Goal: Task Accomplishment & Management: Complete application form

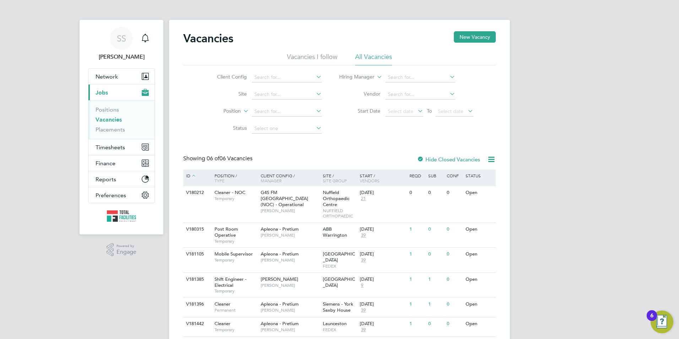
scroll to position [6, 5]
click at [111, 142] on button "Timesheets" at bounding box center [121, 147] width 66 height 16
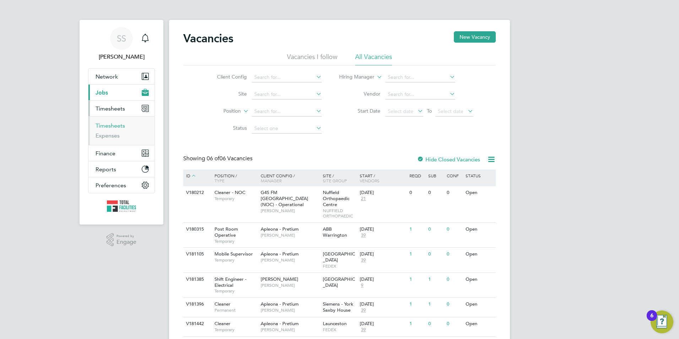
click at [111, 126] on link "Timesheets" at bounding box center [110, 125] width 29 height 7
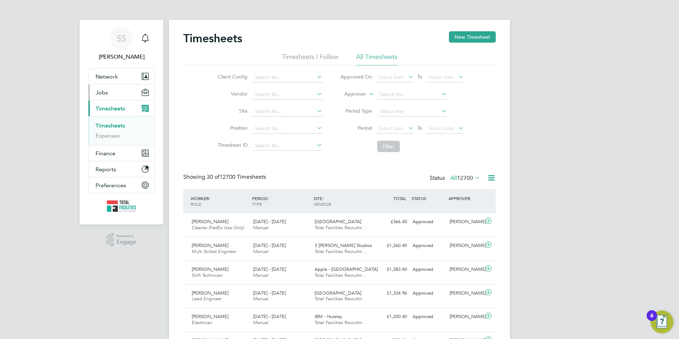
click at [96, 91] on span "Jobs" at bounding box center [102, 92] width 12 height 7
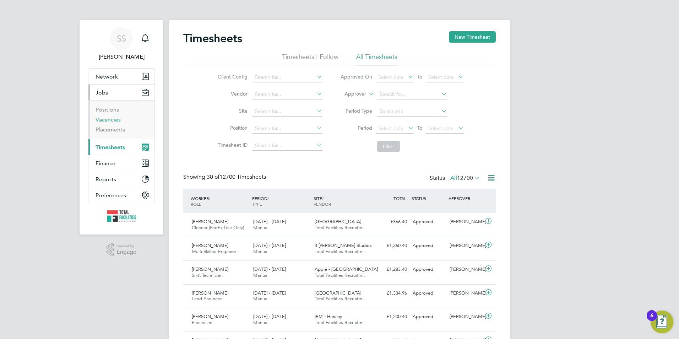
click at [108, 120] on link "Vacancies" at bounding box center [108, 119] width 25 height 7
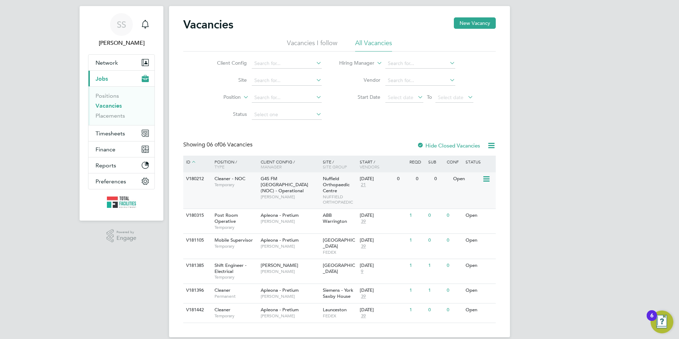
scroll to position [18, 0]
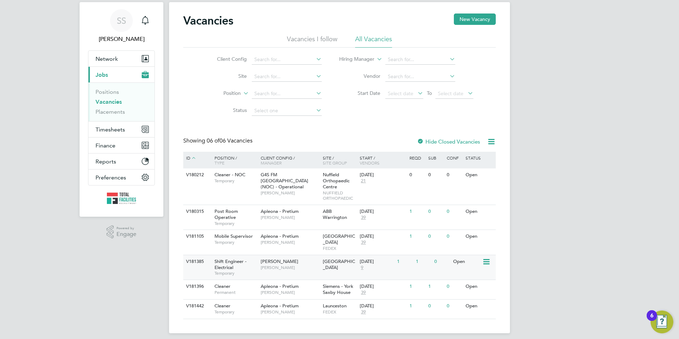
click at [307, 265] on div "NG Bailey Ryan McDermott" at bounding box center [290, 264] width 62 height 18
click at [113, 103] on link "Vacancies" at bounding box center [109, 101] width 26 height 7
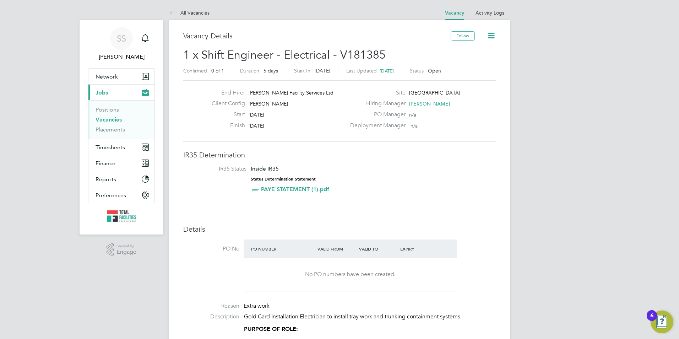
click at [112, 118] on link "Vacancies" at bounding box center [109, 119] width 26 height 7
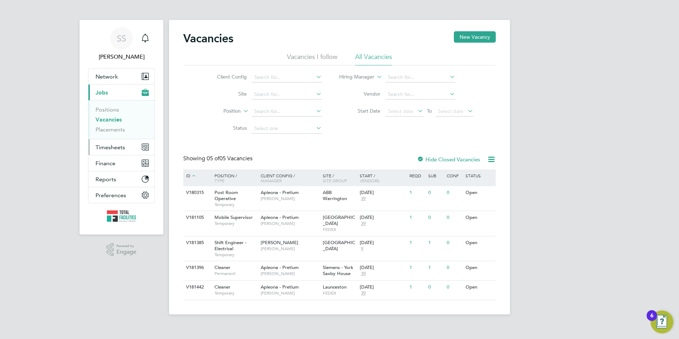
click at [109, 146] on span "Timesheets" at bounding box center [110, 147] width 29 height 7
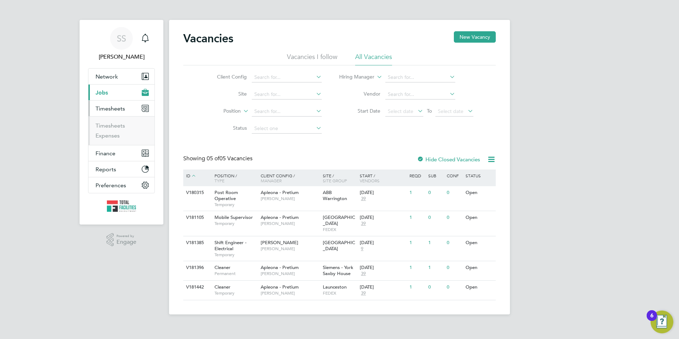
drag, startPoint x: 119, startPoint y: 120, endPoint x: 116, endPoint y: 123, distance: 4.0
click at [119, 120] on ul "Timesheets Expenses" at bounding box center [121, 130] width 66 height 29
click at [115, 123] on link "Timesheets" at bounding box center [110, 125] width 29 height 7
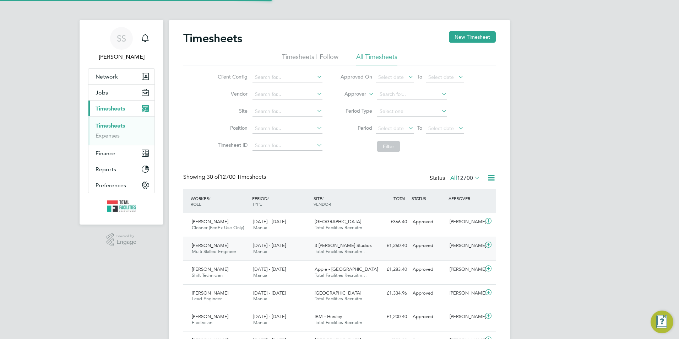
scroll to position [18, 62]
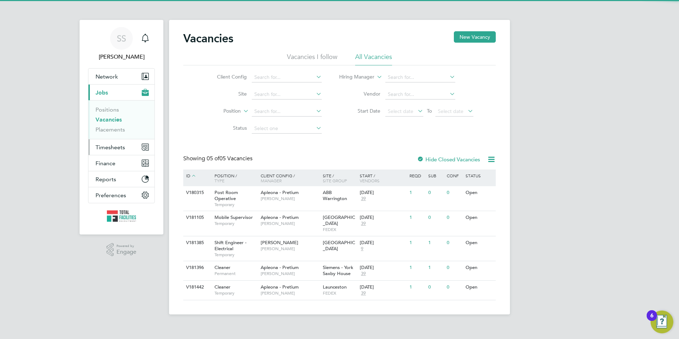
click at [109, 145] on span "Timesheets" at bounding box center [110, 147] width 29 height 7
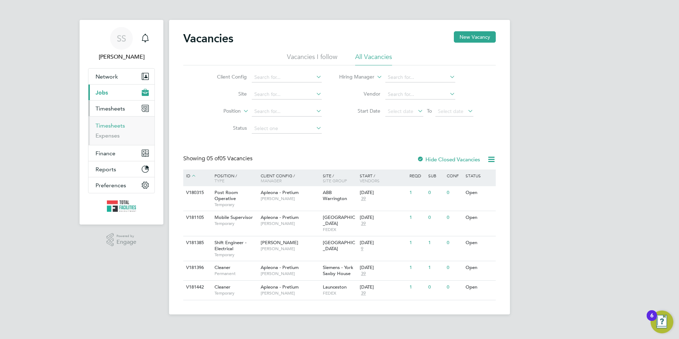
click at [111, 126] on link "Timesheets" at bounding box center [110, 125] width 29 height 7
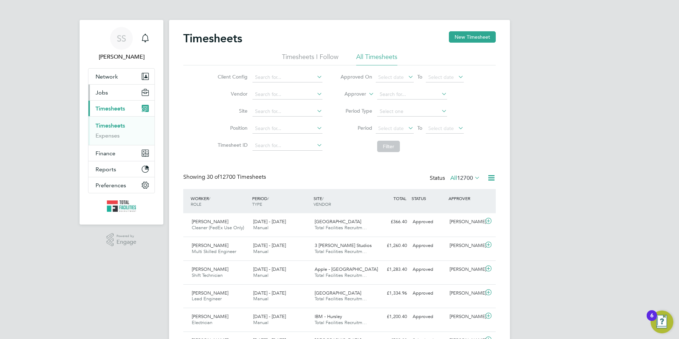
click at [99, 97] on button "Jobs" at bounding box center [121, 93] width 66 height 16
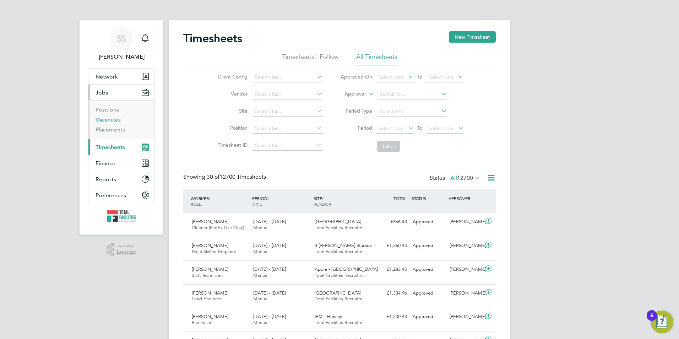
click at [105, 120] on link "Vacancies" at bounding box center [108, 119] width 25 height 7
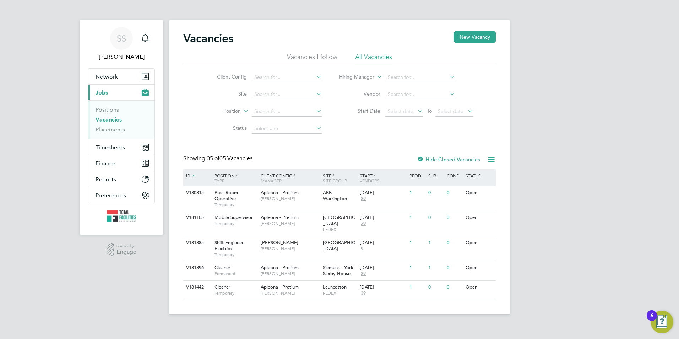
drag, startPoint x: 612, startPoint y: 231, endPoint x: 578, endPoint y: 227, distance: 34.0
click at [612, 231] on div "SS Sam Skinner Notifications Applications: Network Team Members Businesses Site…" at bounding box center [339, 163] width 679 height 326
click at [579, 89] on div "SS Sam Skinner Notifications Applications: Network Team Members Businesses Site…" at bounding box center [339, 163] width 679 height 326
click at [100, 121] on link "Vacancies" at bounding box center [109, 119] width 26 height 7
click at [107, 120] on link "Vacancies" at bounding box center [109, 119] width 26 height 7
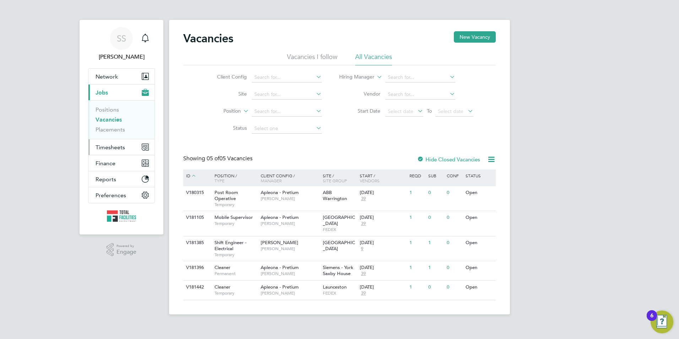
click at [112, 146] on span "Timesheets" at bounding box center [110, 147] width 29 height 7
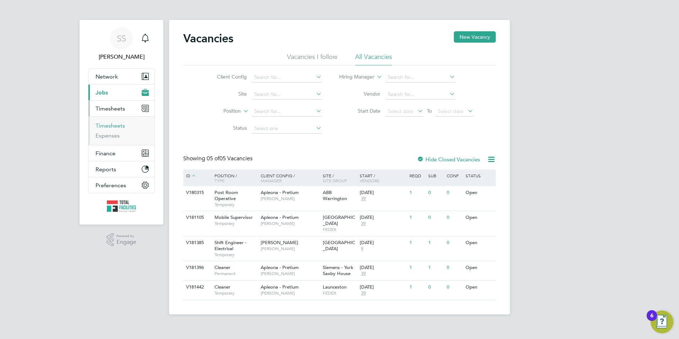
click at [102, 126] on link "Timesheets" at bounding box center [110, 125] width 29 height 7
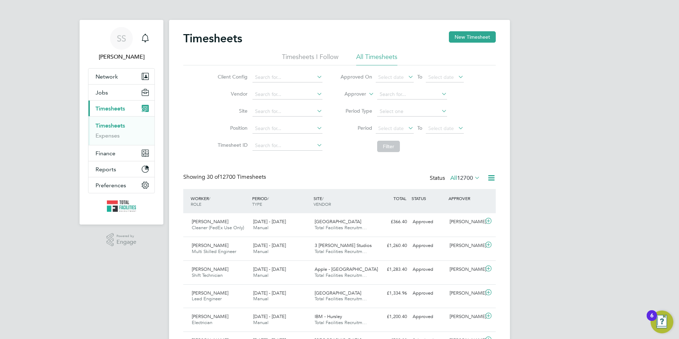
scroll to position [18, 62]
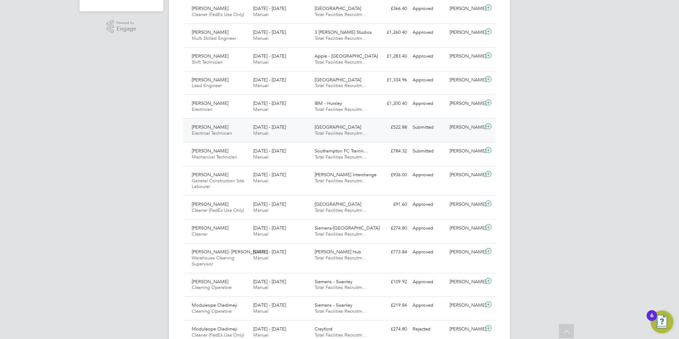
click at [491, 126] on icon at bounding box center [488, 127] width 9 height 6
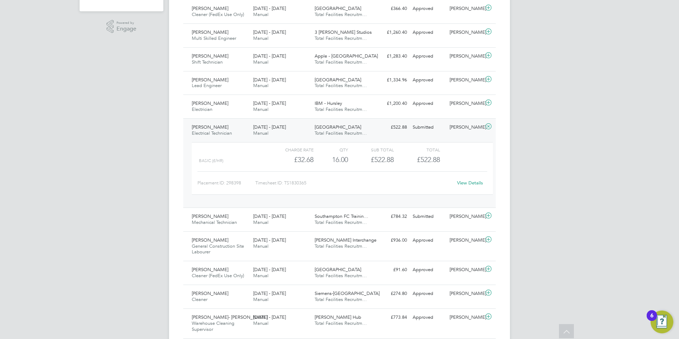
click at [466, 185] on link "View Details" at bounding box center [470, 183] width 26 height 6
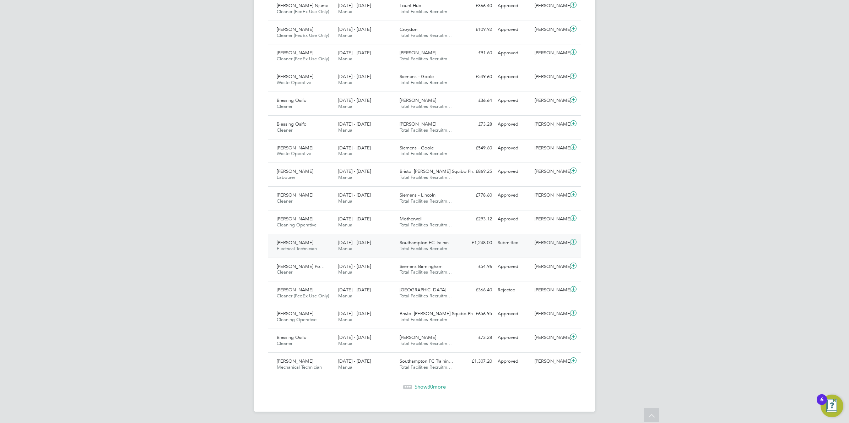
click at [319, 240] on div "Alwyn Kosted Electrical Technician 20 - 26 Sep 2025" at bounding box center [304, 246] width 61 height 18
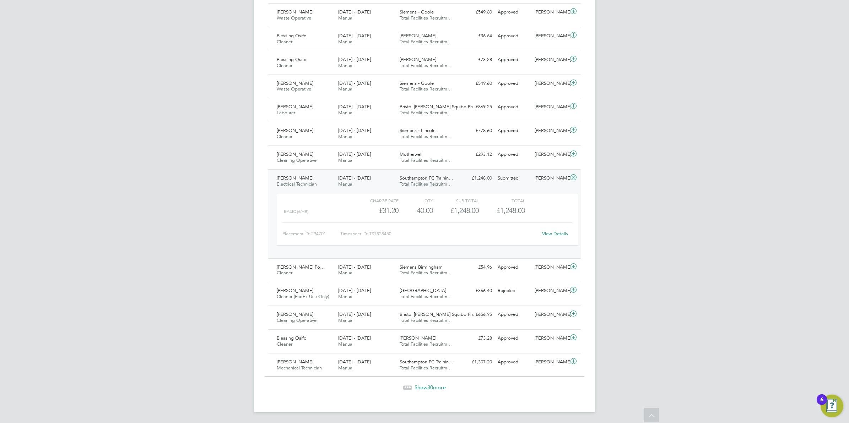
click at [555, 237] on link "View Details" at bounding box center [555, 234] width 26 height 6
drag, startPoint x: 430, startPoint y: 386, endPoint x: 434, endPoint y: 390, distance: 5.6
click at [430, 338] on span "30" at bounding box center [430, 386] width 6 height 7
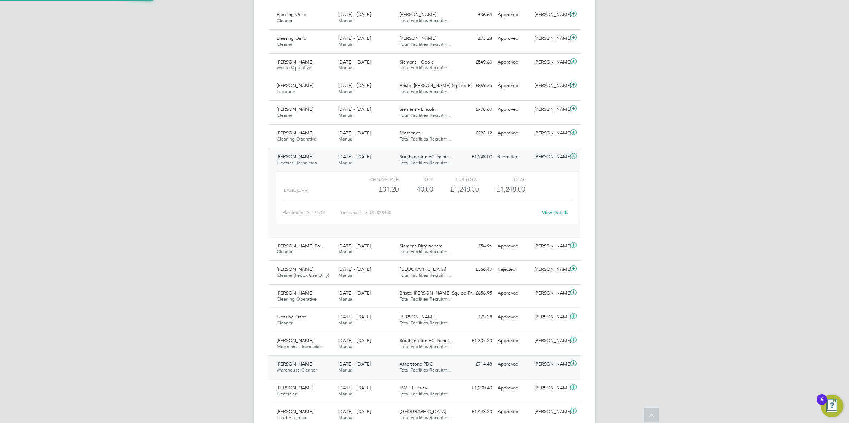
scroll to position [18, 61]
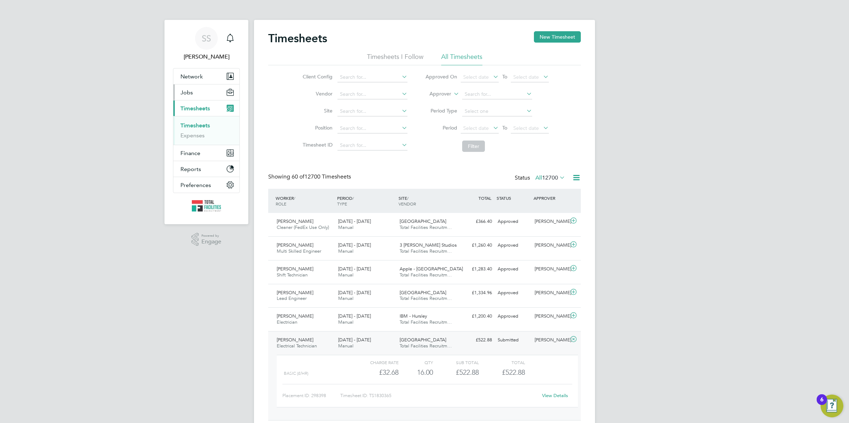
click at [192, 89] on span "Jobs" at bounding box center [186, 92] width 12 height 7
click at [196, 121] on link "Vacancies" at bounding box center [192, 119] width 25 height 7
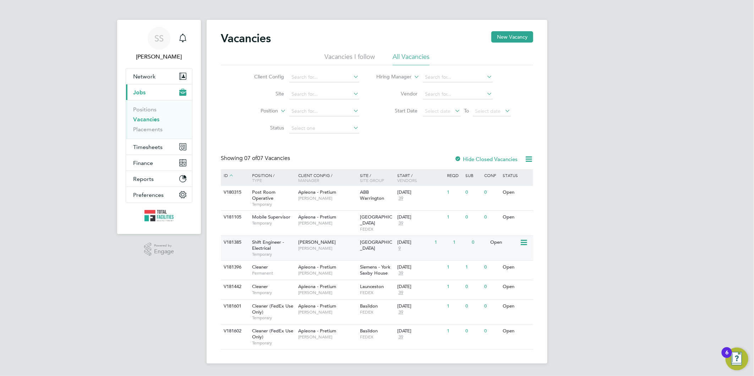
click at [279, 252] on span "Temporary" at bounding box center [273, 255] width 43 height 6
click at [144, 142] on button "Timesheets" at bounding box center [159, 147] width 66 height 16
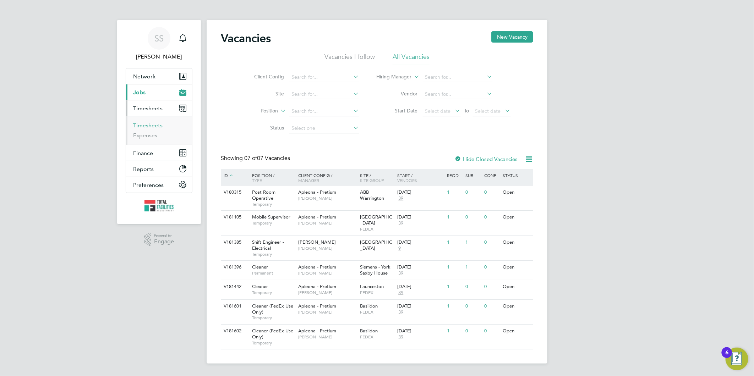
click at [143, 127] on link "Timesheets" at bounding box center [147, 125] width 29 height 7
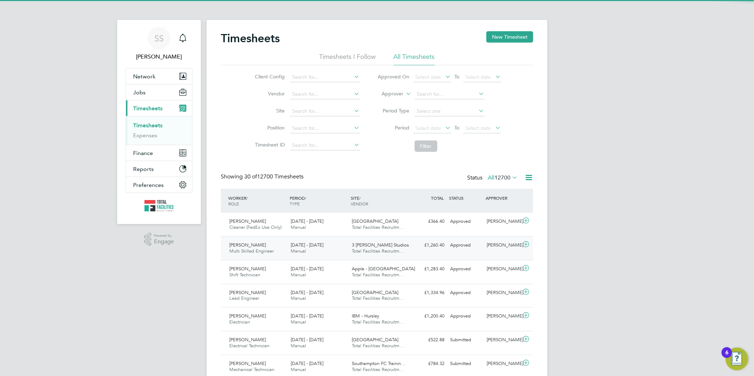
scroll to position [18, 62]
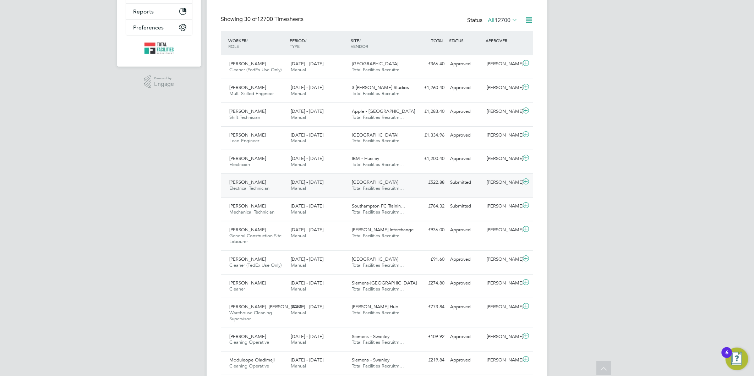
click at [289, 185] on div "20 - 26 Sep 2025 Manual" at bounding box center [318, 186] width 61 height 18
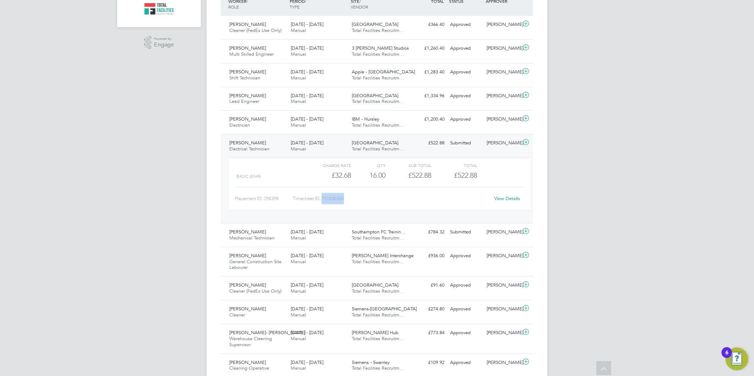
drag, startPoint x: 366, startPoint y: 199, endPoint x: 323, endPoint y: 200, distance: 42.6
click at [323, 200] on div "Timesheet ID: TS1830365" at bounding box center [391, 198] width 197 height 11
copy div "TS1830365"
click at [254, 241] on div "Shane Nash Mechanical Technician 20 - 26 Sep 2025" at bounding box center [257, 236] width 61 height 18
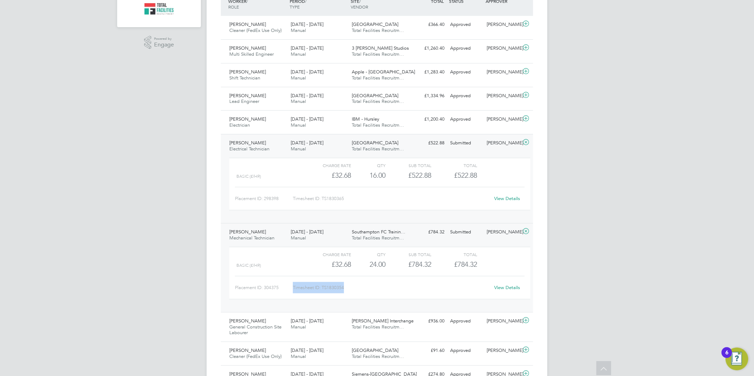
drag, startPoint x: 349, startPoint y: 285, endPoint x: 287, endPoint y: 287, distance: 62.9
click at [287, 287] on div "Placement ID: 304375 Timesheet ID: TS1830354 View Details" at bounding box center [380, 284] width 290 height 17
copy div "Timesheet ID: TS1830354"
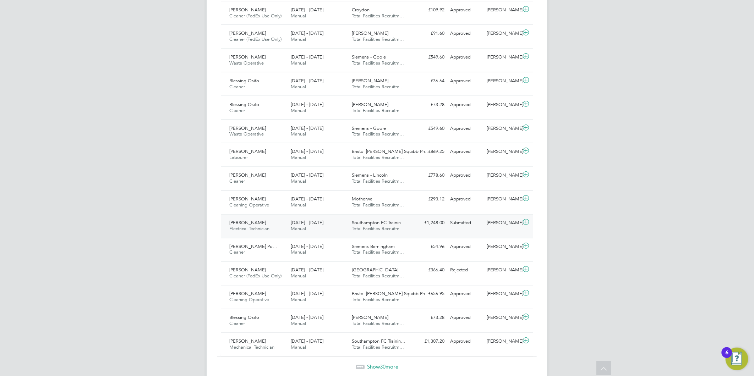
click at [271, 235] on div "Alwyn Kosted Electrical Technician 20 - 26 Sep 2025" at bounding box center [257, 227] width 61 height 18
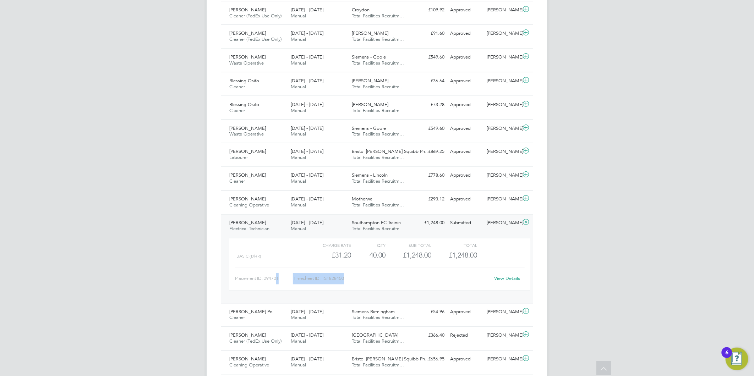
drag, startPoint x: 360, startPoint y: 297, endPoint x: 277, endPoint y: 293, distance: 82.8
click at [277, 285] on div "Placement ID: 294701 Timesheet ID: TS1828450 View Details" at bounding box center [380, 275] width 290 height 17
copy div "1 Timesheet ID: TS1828450"
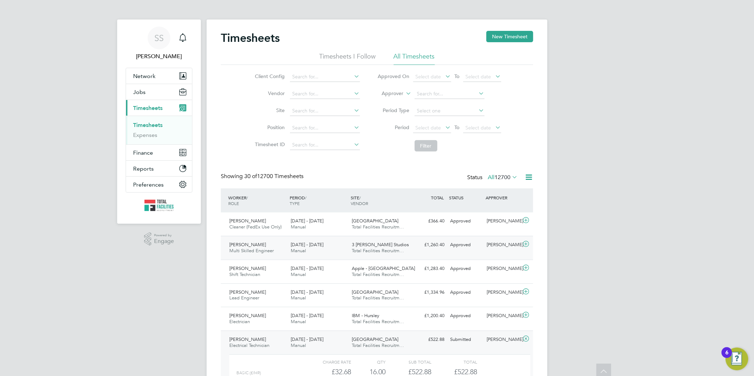
scroll to position [0, 0]
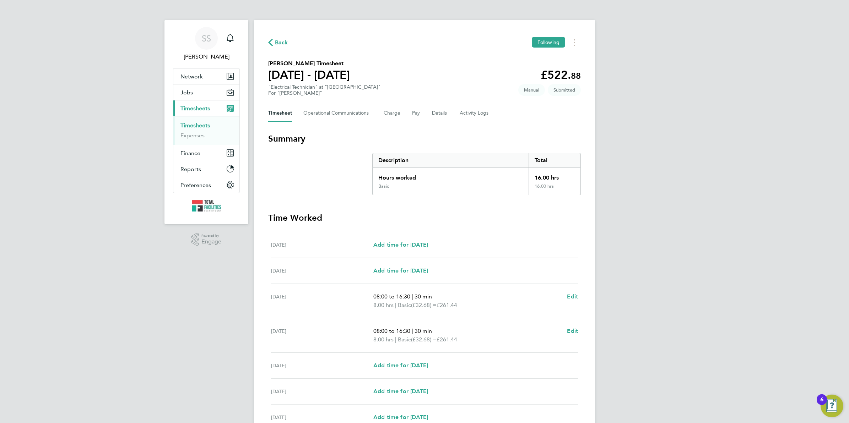
click at [277, 42] on span "Back" at bounding box center [281, 42] width 13 height 9
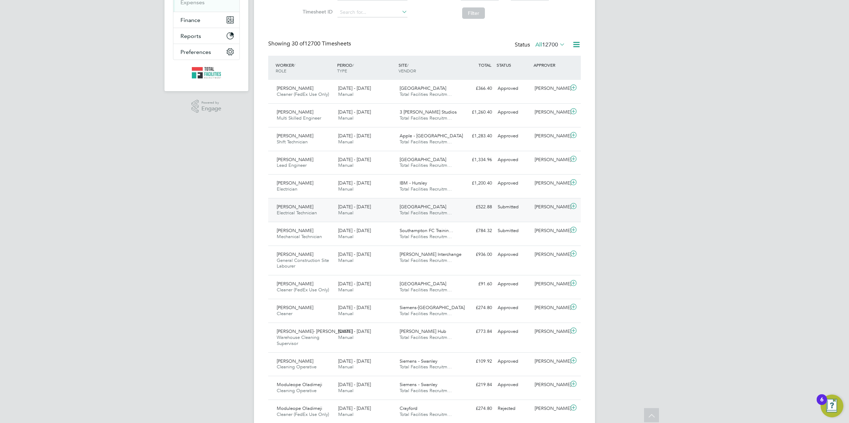
click at [354, 210] on div "20 - 26 Sep 2025 Manual" at bounding box center [365, 210] width 61 height 18
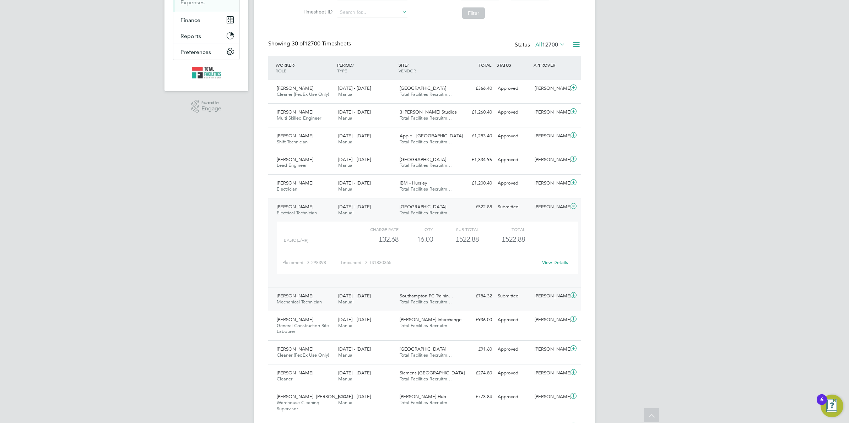
click at [339, 300] on span "Manual" at bounding box center [345, 302] width 15 height 6
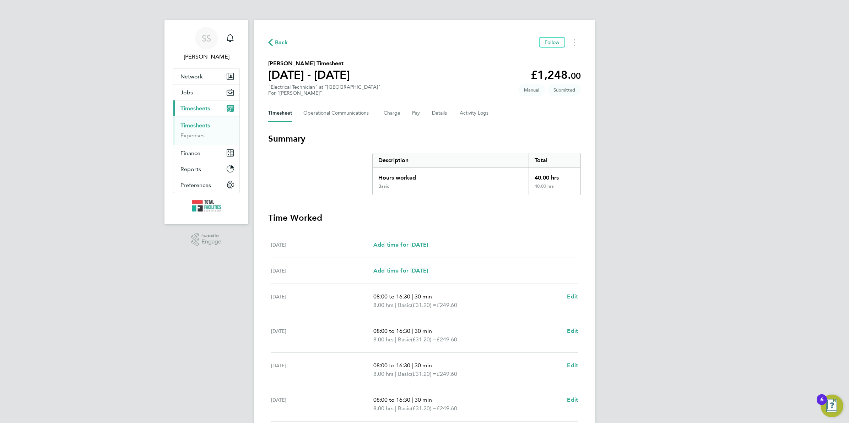
drag, startPoint x: 303, startPoint y: 160, endPoint x: 284, endPoint y: 176, distance: 24.0
click at [284, 176] on section "Summary Description Total Hours worked 40.00 hrs Basic 40.00 hrs" at bounding box center [424, 164] width 312 height 62
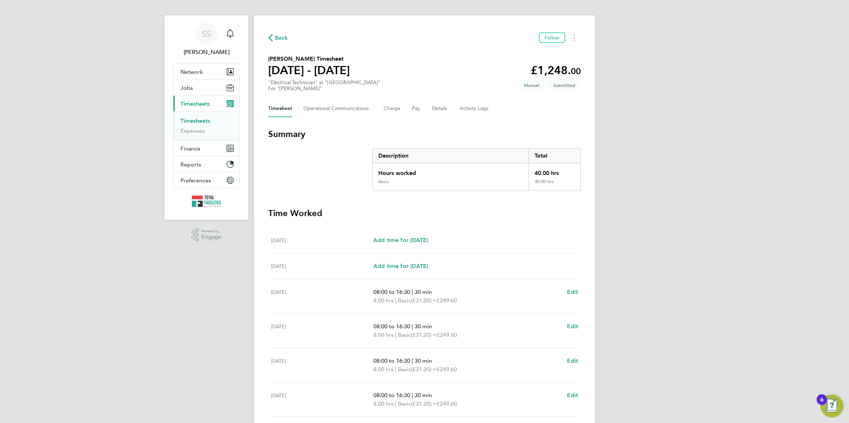
scroll to position [95, 0]
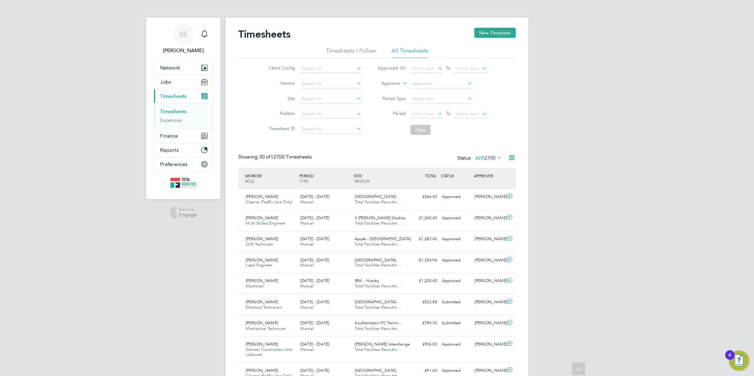
scroll to position [249, 0]
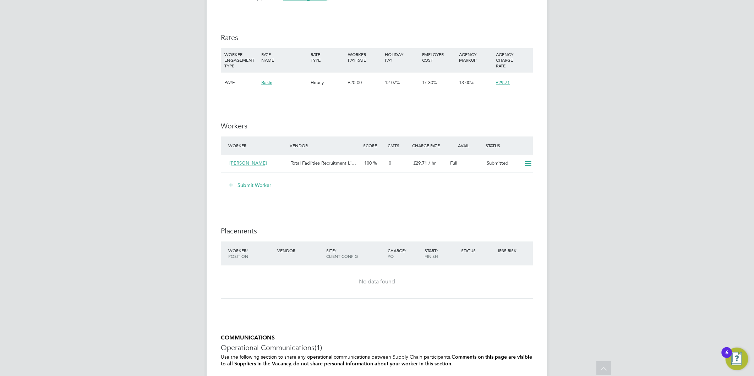
scroll to position [1065, 0]
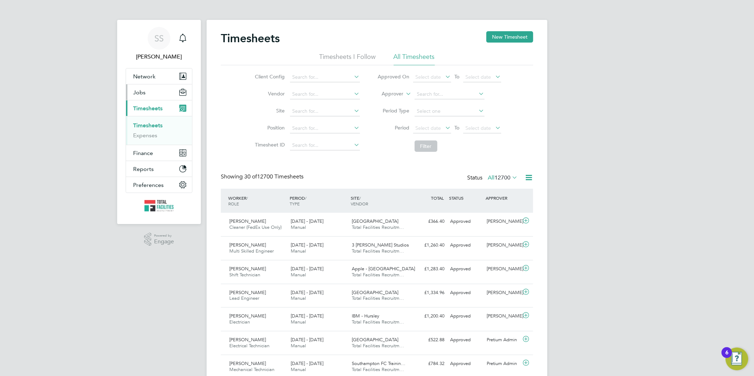
click at [158, 87] on button "Jobs" at bounding box center [159, 93] width 66 height 16
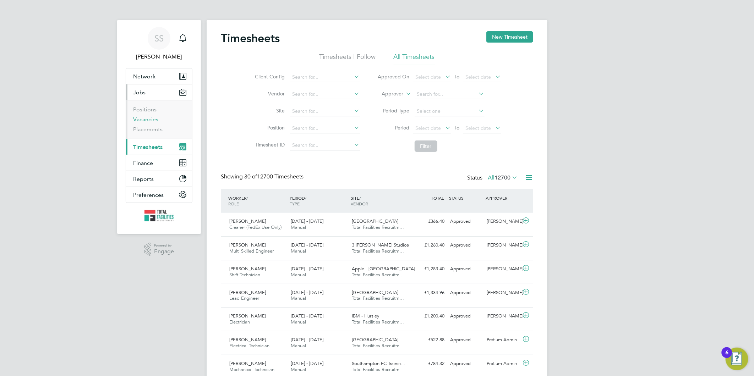
click at [141, 116] on link "Vacancies" at bounding box center [145, 119] width 25 height 7
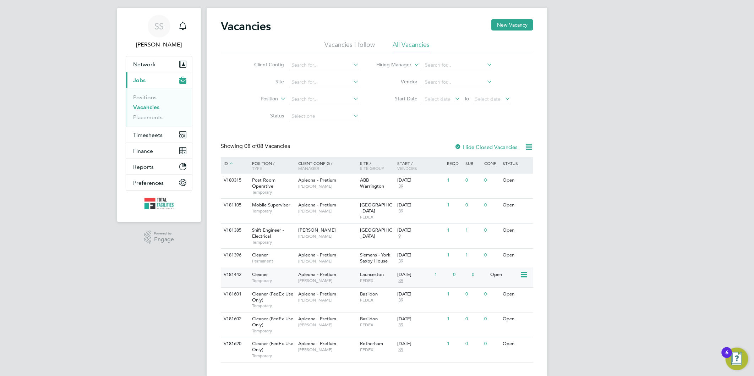
scroll to position [19, 0]
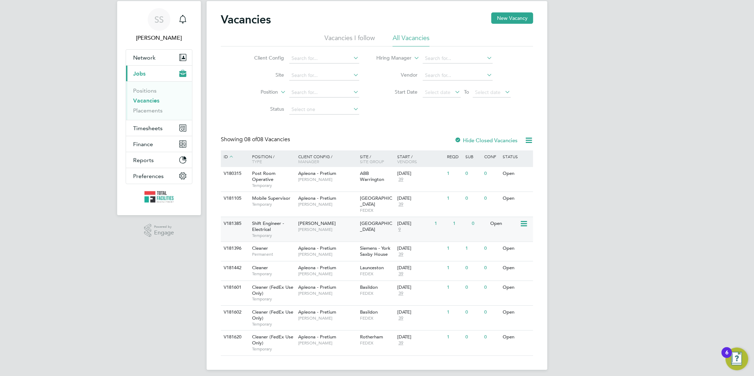
click at [272, 221] on span "Shift Engineer - Electrical" at bounding box center [268, 227] width 32 height 12
click at [141, 101] on link "Vacancies" at bounding box center [146, 100] width 26 height 7
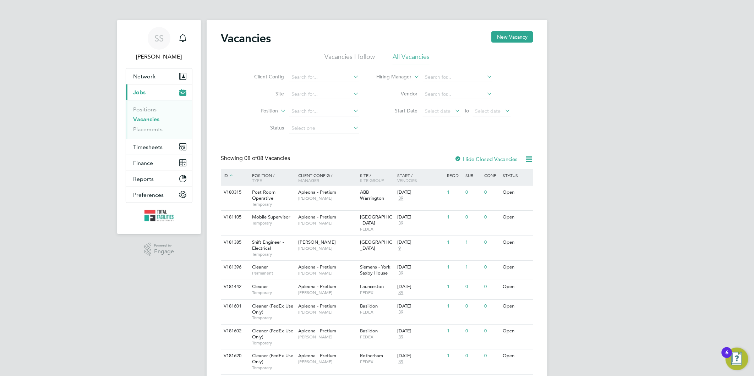
click at [149, 118] on link "Vacancies" at bounding box center [146, 119] width 26 height 7
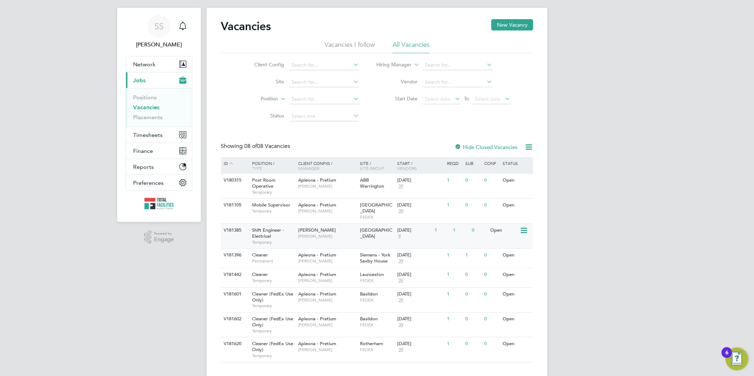
scroll to position [19, 0]
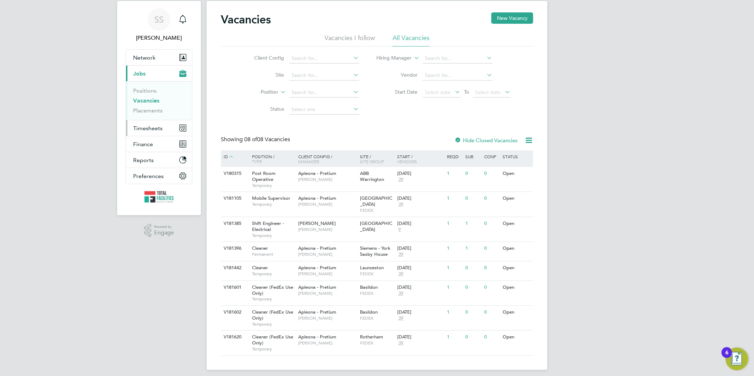
click at [155, 125] on span "Timesheets" at bounding box center [147, 128] width 29 height 7
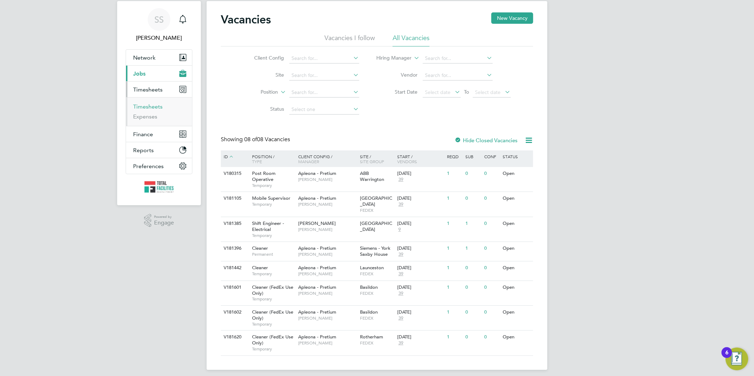
click at [148, 107] on link "Timesheets" at bounding box center [147, 106] width 29 height 7
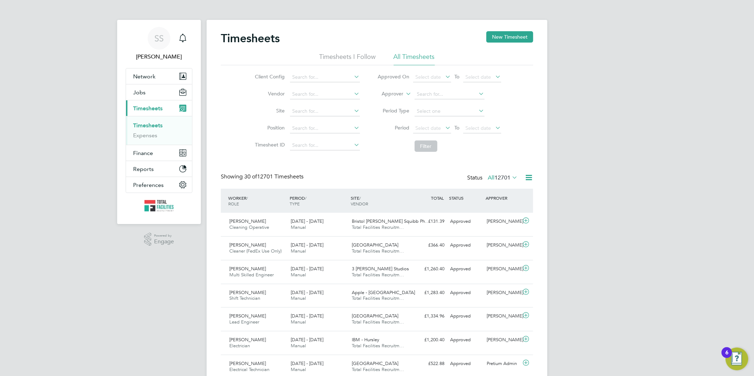
scroll to position [18, 62]
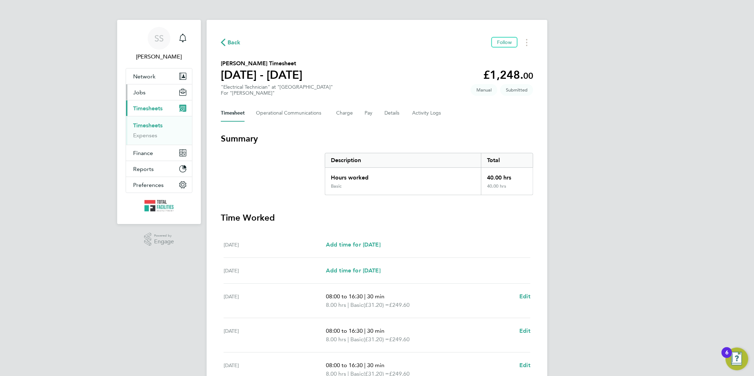
click at [139, 89] on span "Jobs" at bounding box center [139, 92] width 12 height 7
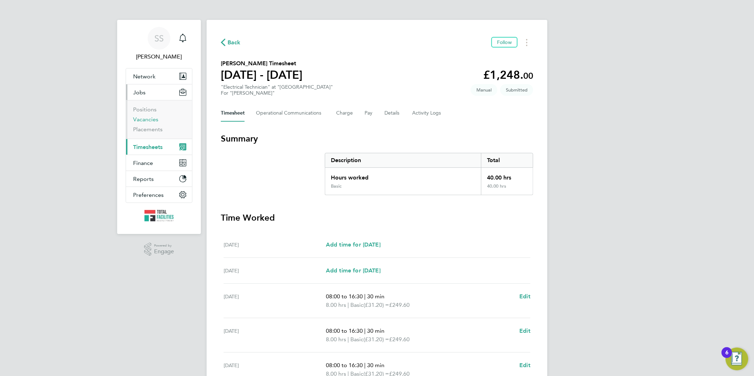
click at [150, 119] on link "Vacancies" at bounding box center [145, 119] width 25 height 7
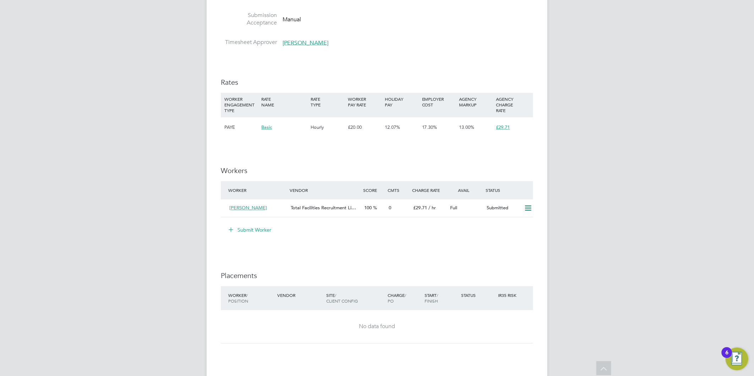
scroll to position [1025, 0]
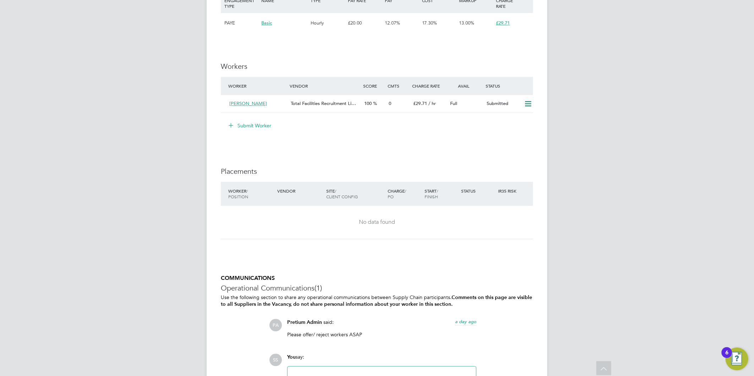
click at [252, 123] on button "Submit Worker" at bounding box center [250, 125] width 53 height 11
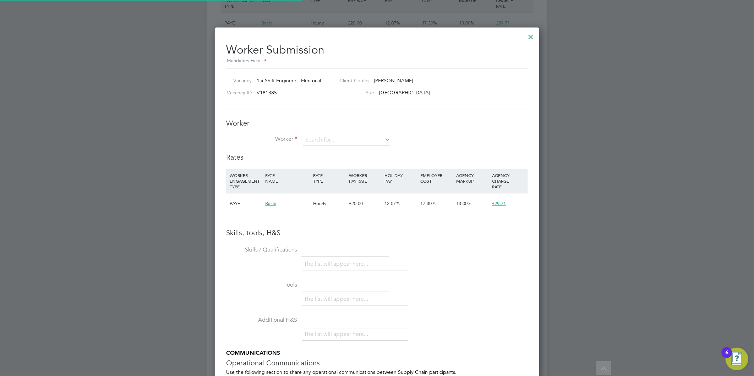
scroll to position [448, 325]
click at [336, 137] on input at bounding box center [347, 140] width 88 height 11
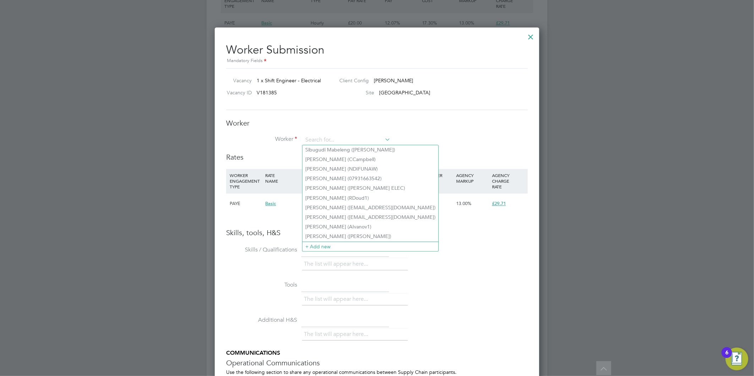
type input "R"
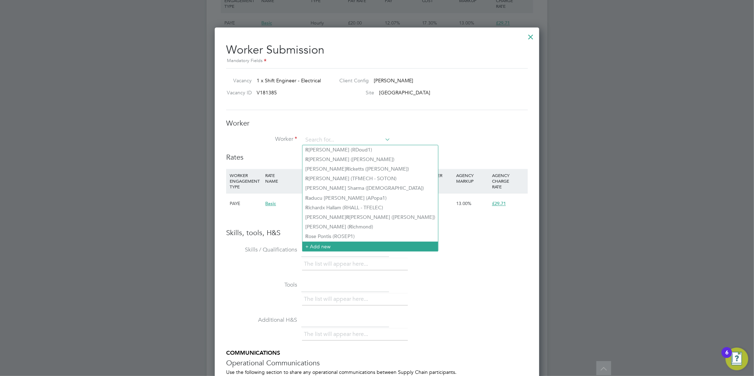
click at [323, 243] on li "+ Add new" at bounding box center [371, 247] width 136 height 10
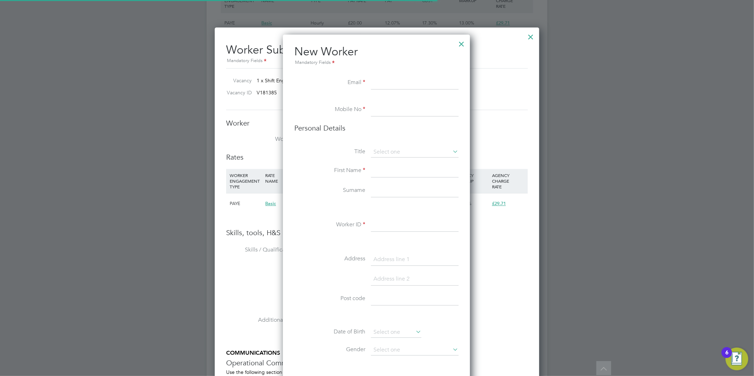
scroll to position [600, 189]
click at [377, 81] on input at bounding box center [415, 83] width 88 height 13
type input "m"
paste input "max21_bv@yahoo.com"
type input "max21_bv@yahoo.com"
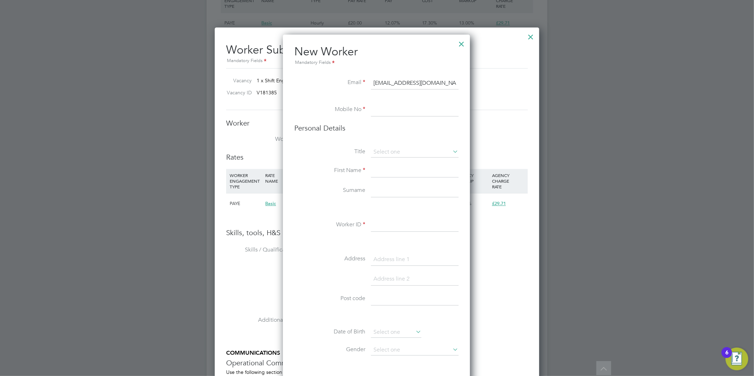
click at [382, 101] on li at bounding box center [376, 100] width 164 height 7
click at [383, 112] on input at bounding box center [415, 110] width 88 height 13
type input "07553894447"
click at [385, 158] on li "Mr" at bounding box center [415, 161] width 88 height 9
type input "Mr"
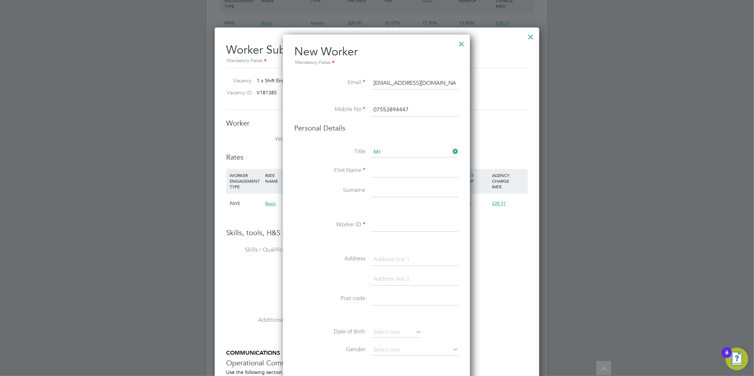
click at [385, 167] on input at bounding box center [415, 171] width 88 height 13
type input "Razvan"
type input "Lupu"
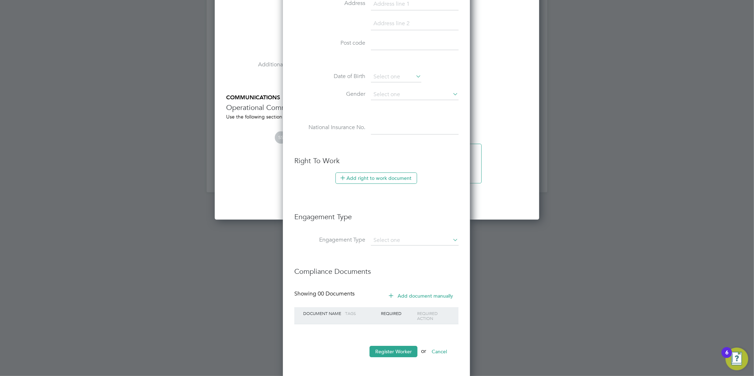
scroll to position [1283, 0]
type input "TFELEC - RL"
click at [392, 236] on input at bounding box center [415, 239] width 88 height 10
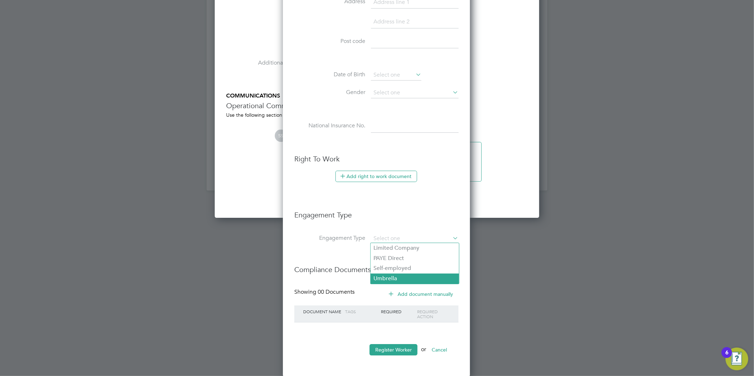
click at [391, 279] on li "Umbrella" at bounding box center [415, 279] width 88 height 10
type input "Umbrella"
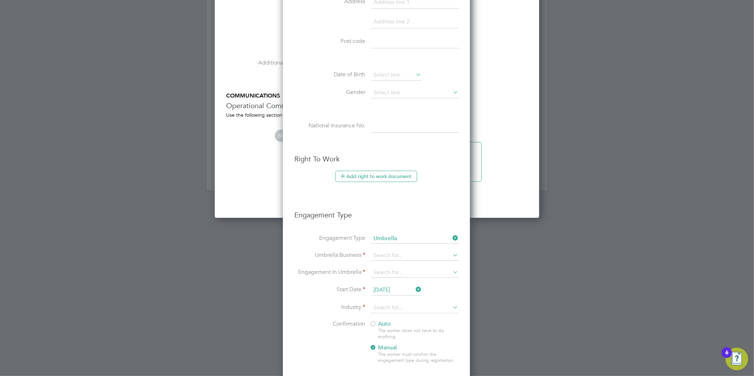
scroll to position [730, 189]
click at [386, 258] on input at bounding box center [415, 256] width 88 height 10
click at [378, 342] on li "Clipper Contracting Group Ltd" at bounding box center [429, 337] width 116 height 10
type input "Clipper Contracting Group Ltd"
click at [388, 268] on input at bounding box center [415, 273] width 88 height 10
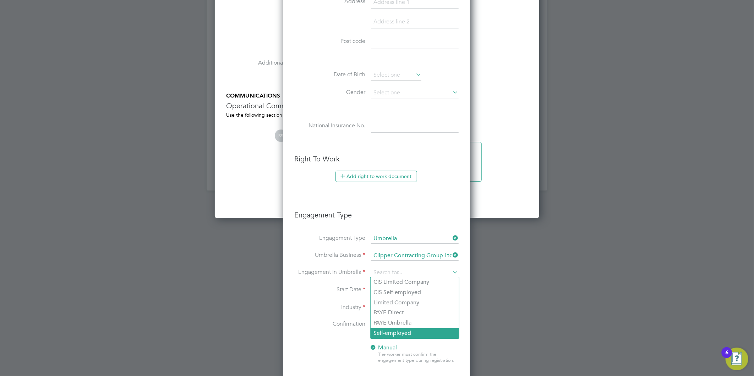
click at [385, 331] on li "Self-employed" at bounding box center [415, 333] width 88 height 10
type input "Self-employed"
click at [452, 269] on icon at bounding box center [452, 272] width 0 height 10
click at [396, 278] on li "Engagement In Umbrella" at bounding box center [376, 276] width 164 height 17
click at [394, 275] on input at bounding box center [415, 273] width 88 height 10
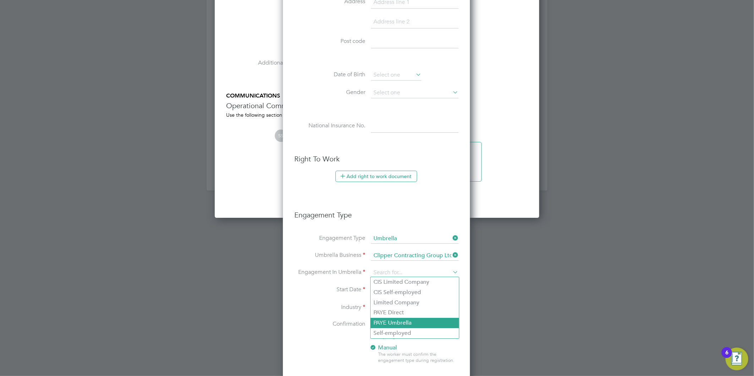
click at [394, 321] on li "PAYE Umbrella" at bounding box center [415, 323] width 88 height 10
type input "PAYE Umbrella"
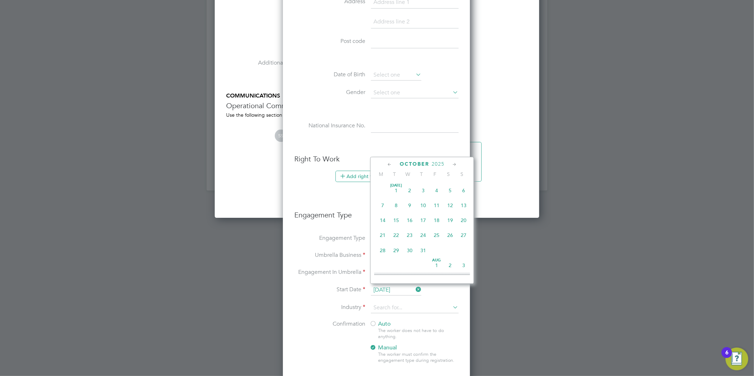
click at [385, 289] on input "01 Oct 2025" at bounding box center [396, 290] width 50 height 11
click at [395, 202] on span "30" at bounding box center [396, 202] width 13 height 13
type input "30 Sep 2025"
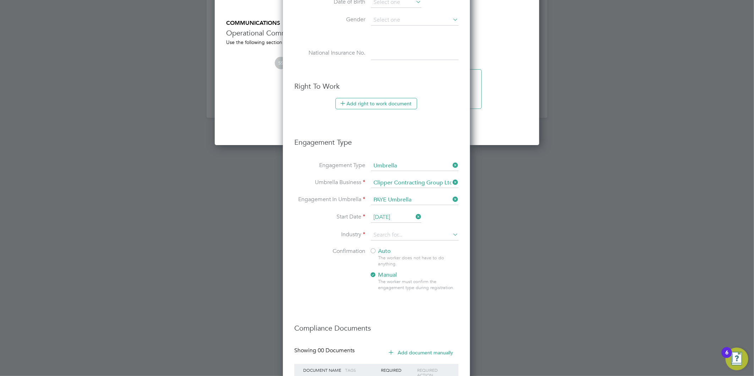
scroll to position [1414, 0]
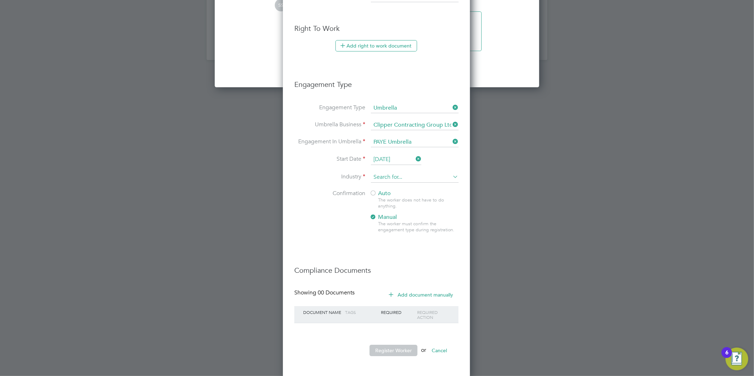
click at [396, 172] on input at bounding box center [415, 177] width 88 height 11
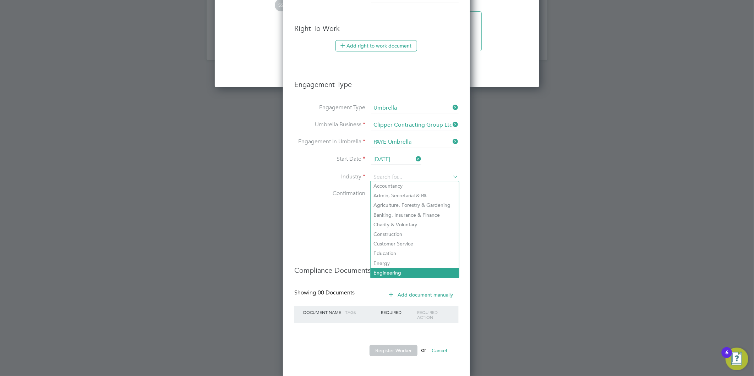
click at [386, 268] on li "Engineering" at bounding box center [415, 273] width 88 height 10
type input "Engineering"
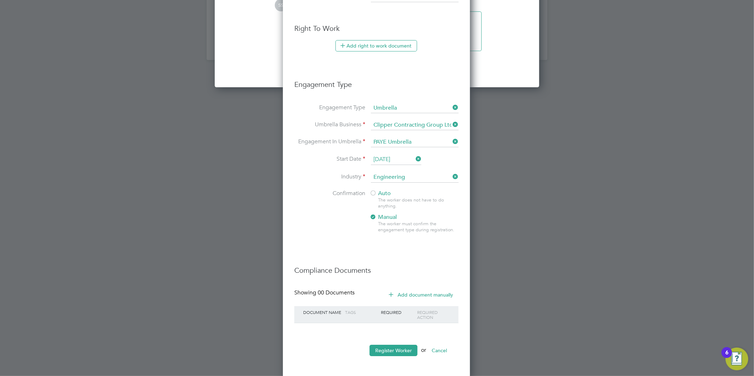
click at [374, 194] on div at bounding box center [373, 193] width 7 height 7
click at [388, 346] on button "Register Worker" at bounding box center [394, 350] width 48 height 11
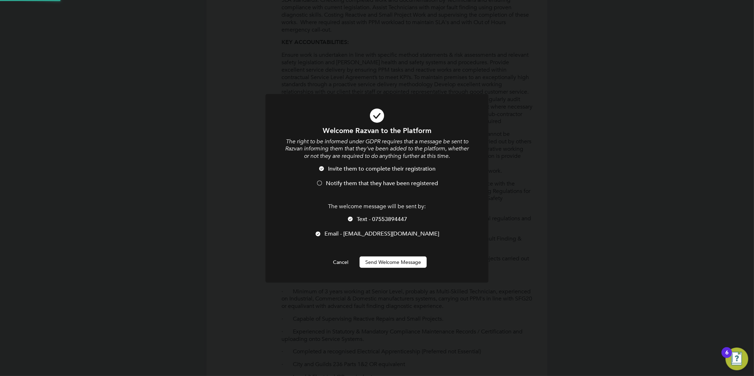
scroll to position [0, 0]
click at [321, 178] on li "Invite them to complete their registration" at bounding box center [377, 172] width 185 height 15
click at [353, 217] on div at bounding box center [350, 219] width 7 height 7
click at [385, 260] on button "Send Welcome Message" at bounding box center [393, 262] width 67 height 11
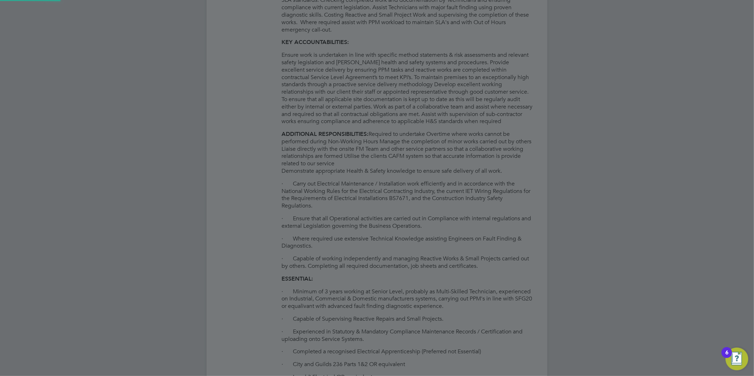
type input "Razvan Lupu (TFELEC - RL)"
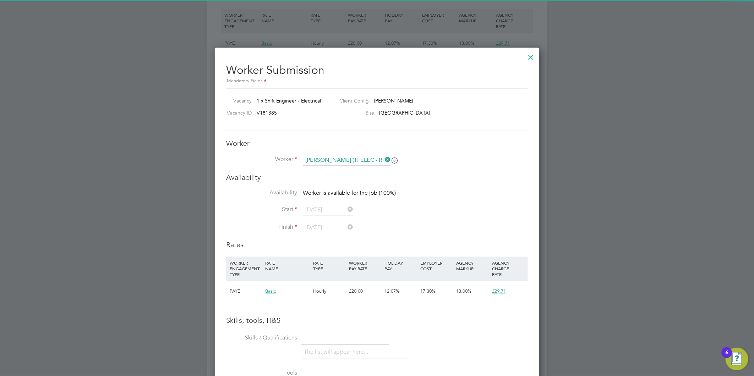
scroll to position [1025, 0]
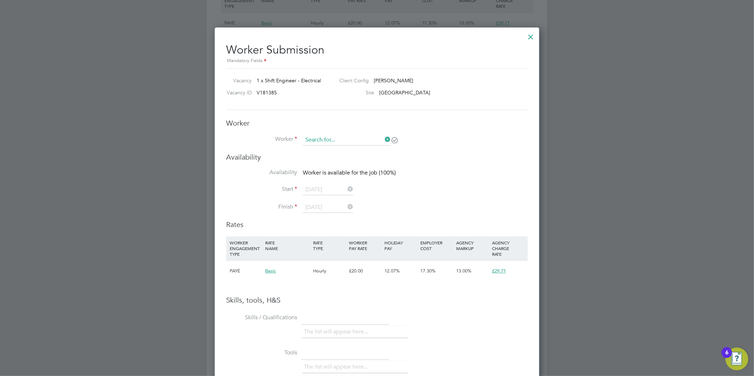
click at [367, 136] on input at bounding box center [347, 140] width 88 height 11
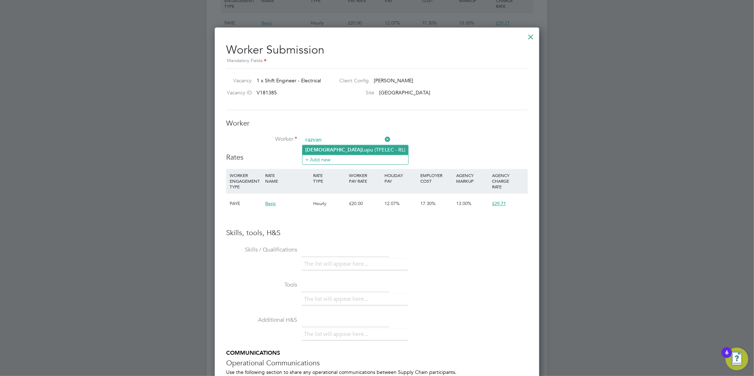
click at [358, 150] on li "Razvan Lupu (TFELEC - RL)" at bounding box center [356, 150] width 106 height 10
type input "Razvan Lupu (TFELEC - RL)"
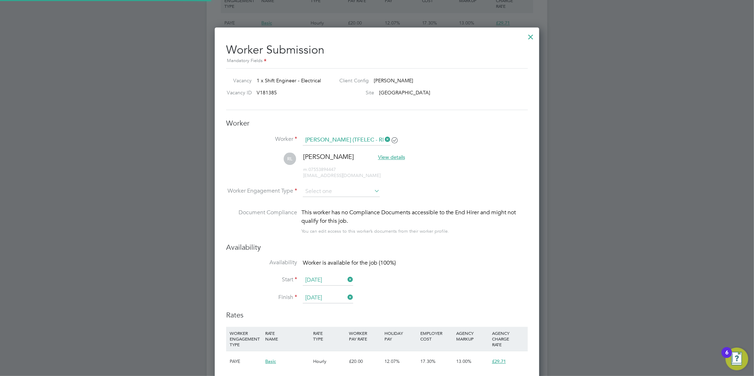
scroll to position [605, 325]
click at [331, 192] on input at bounding box center [341, 191] width 77 height 11
click at [324, 213] on li "PAYE" at bounding box center [342, 210] width 78 height 9
type input "PAYE"
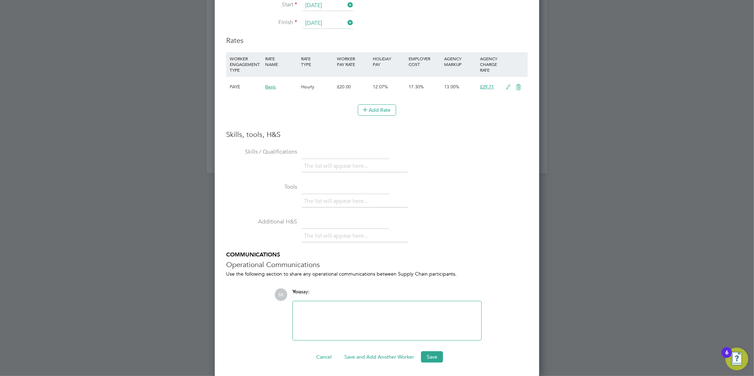
scroll to position [1142, 0]
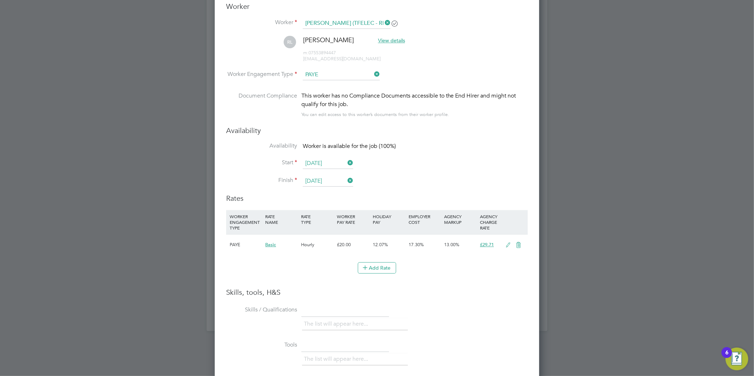
click at [508, 245] on icon at bounding box center [508, 246] width 9 height 6
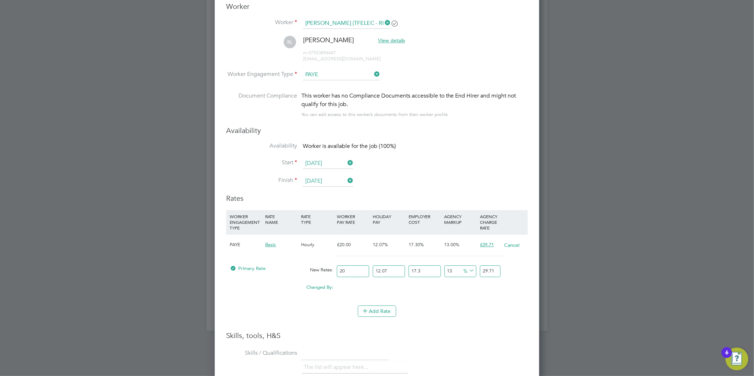
scroll to position [668, 325]
click at [403, 179] on li "Finish 03 Oct 2025" at bounding box center [377, 185] width 302 height 18
click at [319, 307] on div "Add Rate" at bounding box center [377, 311] width 302 height 11
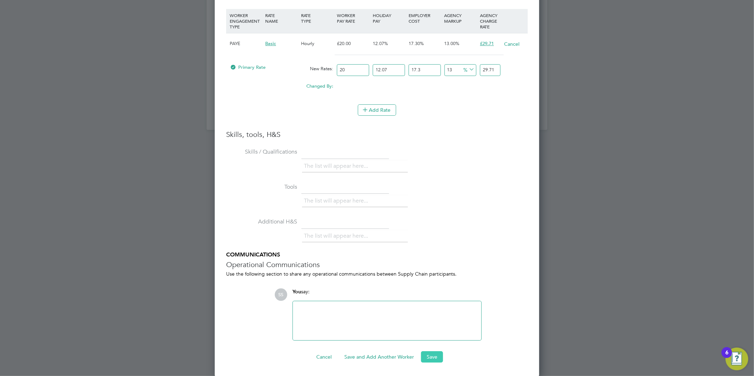
click at [434, 352] on button "Save" at bounding box center [432, 357] width 22 height 11
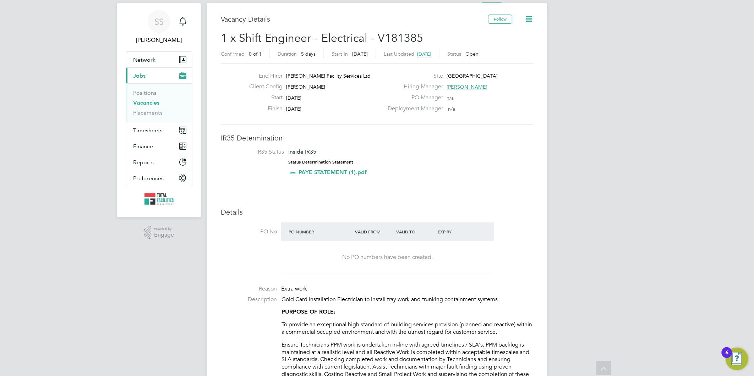
scroll to position [0, 0]
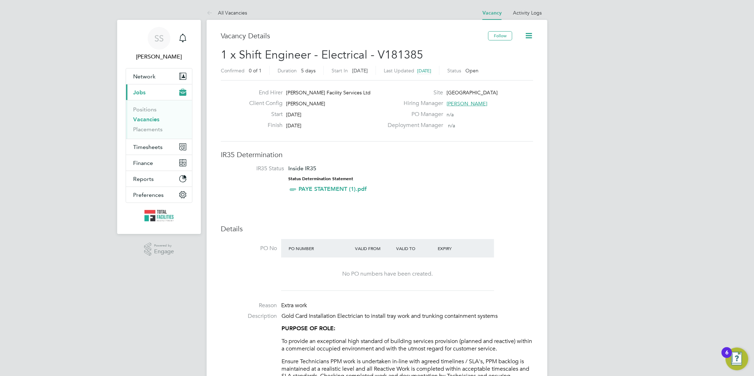
click at [143, 115] on li "Positions" at bounding box center [159, 111] width 53 height 10
click at [142, 119] on link "Vacancies" at bounding box center [146, 119] width 26 height 7
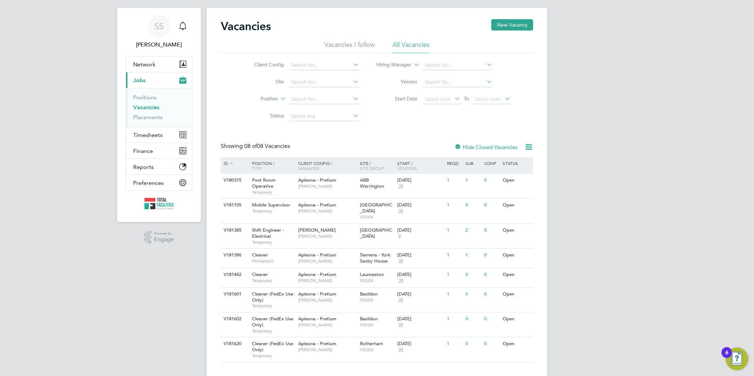
scroll to position [19, 0]
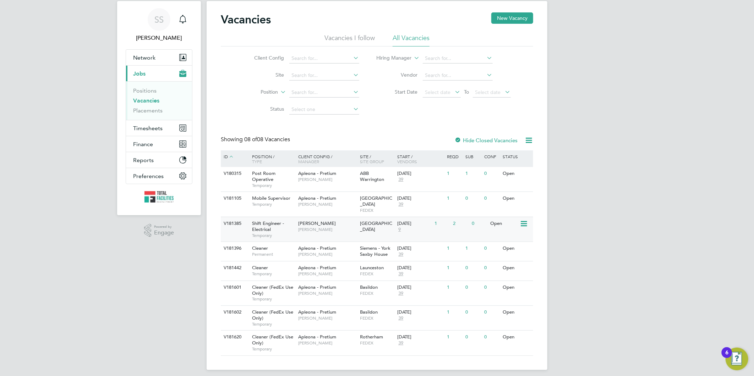
click at [273, 221] on span "Shift Engineer - Electrical" at bounding box center [268, 227] width 32 height 12
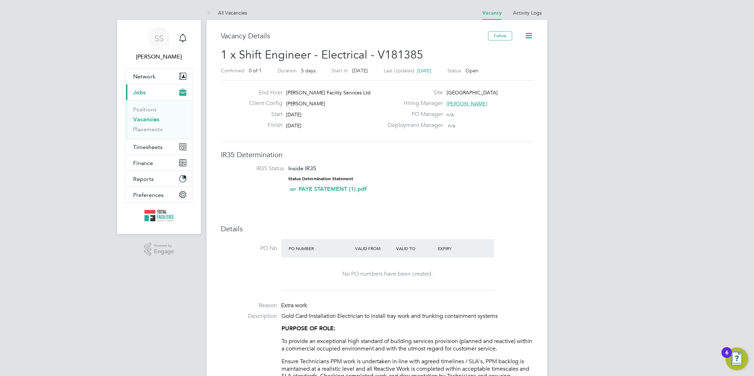
click at [524, 37] on icon at bounding box center [528, 35] width 9 height 9
click at [524, 6] on li "Activity Logs" at bounding box center [527, 13] width 29 height 14
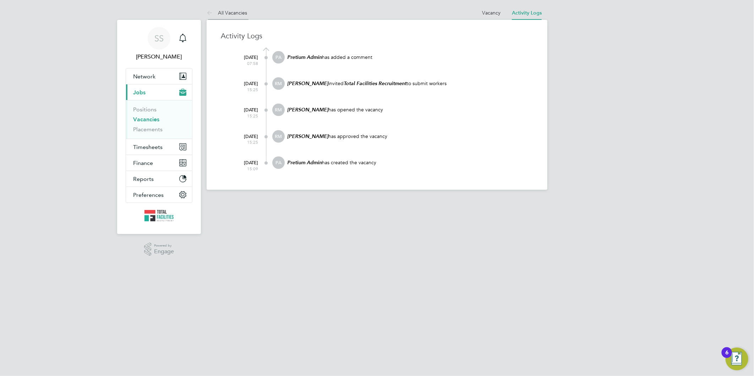
click at [218, 12] on link "All Vacancies" at bounding box center [227, 13] width 40 height 6
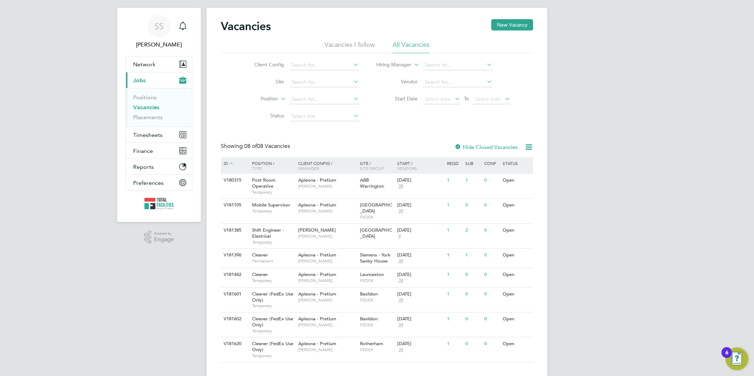
scroll to position [19, 0]
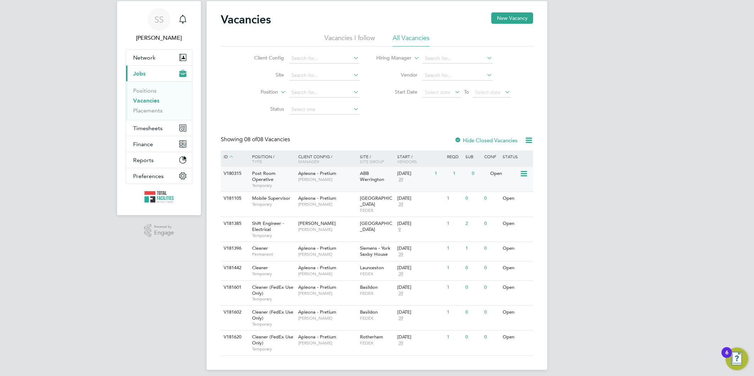
click at [382, 171] on div "ABB Warrington" at bounding box center [377, 176] width 37 height 19
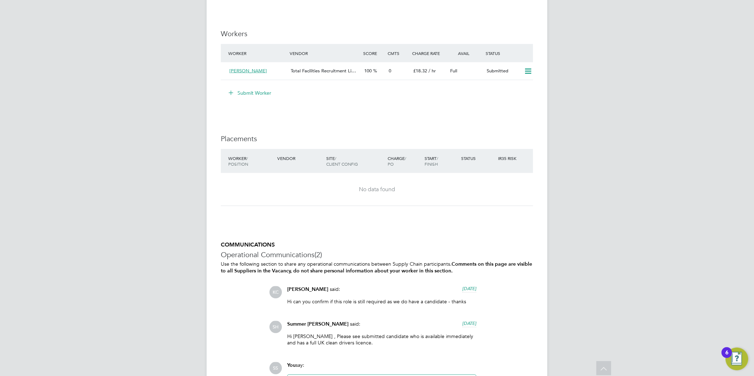
scroll to position [558, 0]
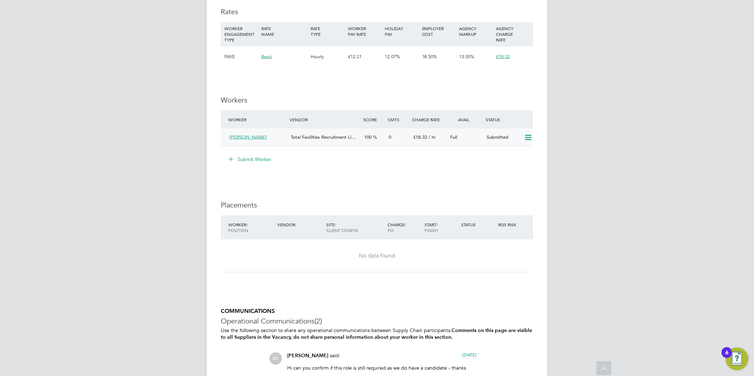
click at [322, 142] on div "Total Facilities Recruitment Li…" at bounding box center [325, 138] width 74 height 12
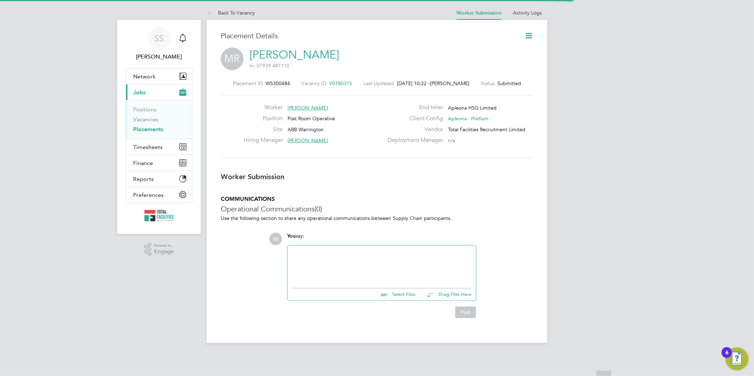
scroll to position [4, 4]
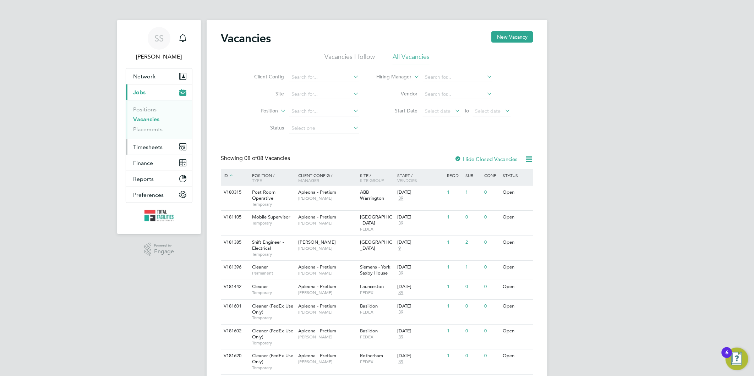
click at [146, 144] on span "Timesheets" at bounding box center [147, 147] width 29 height 7
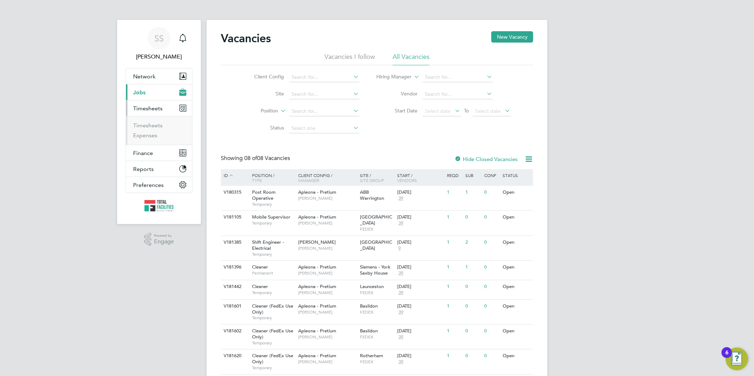
click at [143, 102] on ul "Network Team Members Businesses Sites Workers Contacts Current page: Jobs Posit…" at bounding box center [159, 130] width 67 height 125
click at [146, 109] on span "Timesheets" at bounding box center [147, 108] width 29 height 7
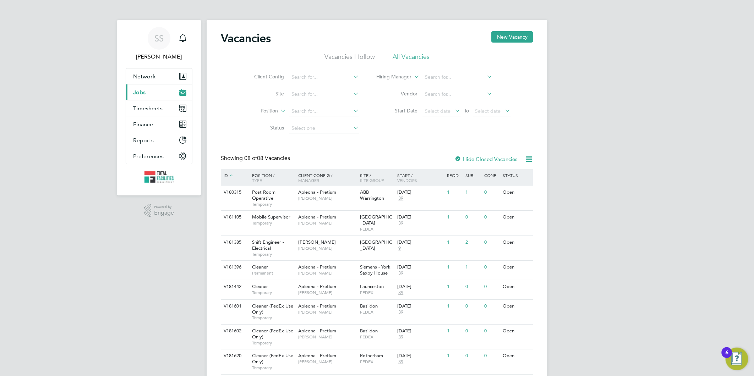
click at [141, 99] on button "Current page: Jobs" at bounding box center [159, 93] width 66 height 16
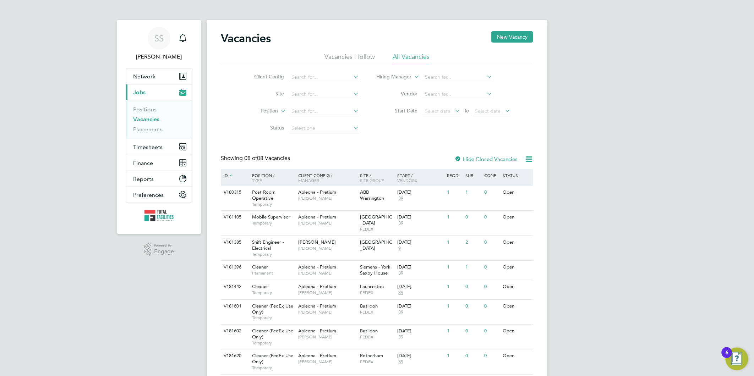
click at [150, 121] on link "Vacancies" at bounding box center [146, 119] width 26 height 7
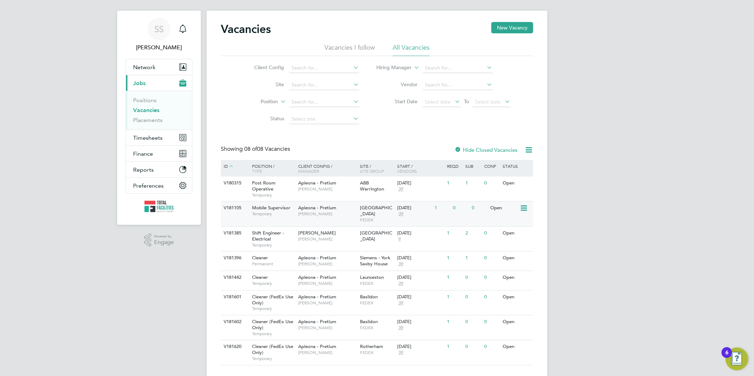
scroll to position [19, 0]
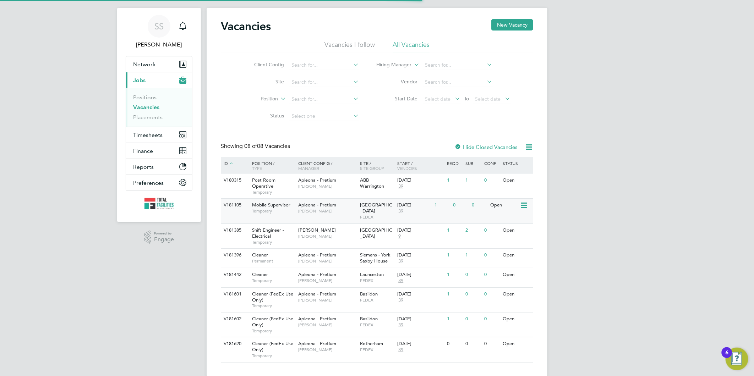
scroll to position [19, 0]
